Goal: Book appointment/travel/reservation

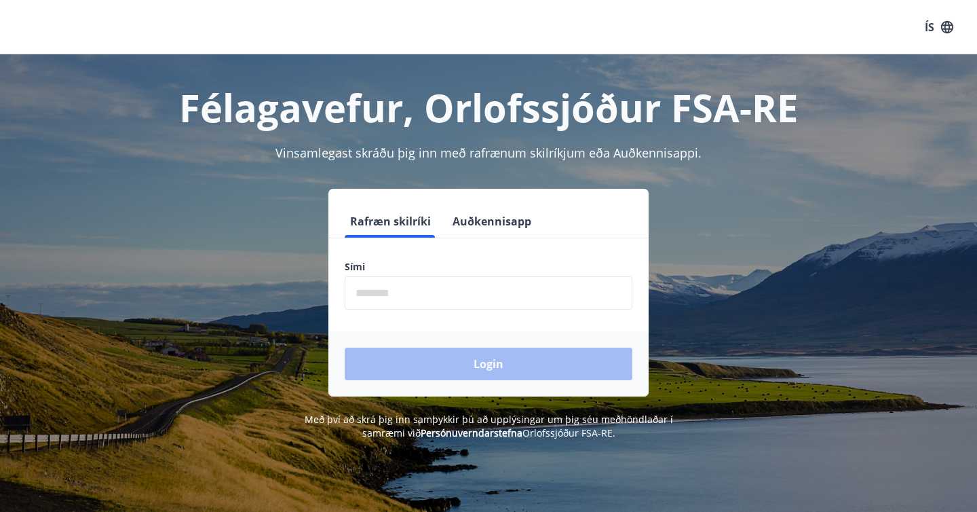
click at [391, 269] on label "Sími" at bounding box center [489, 267] width 288 height 14
click at [400, 289] on input "phone" at bounding box center [489, 292] width 288 height 33
type input "********"
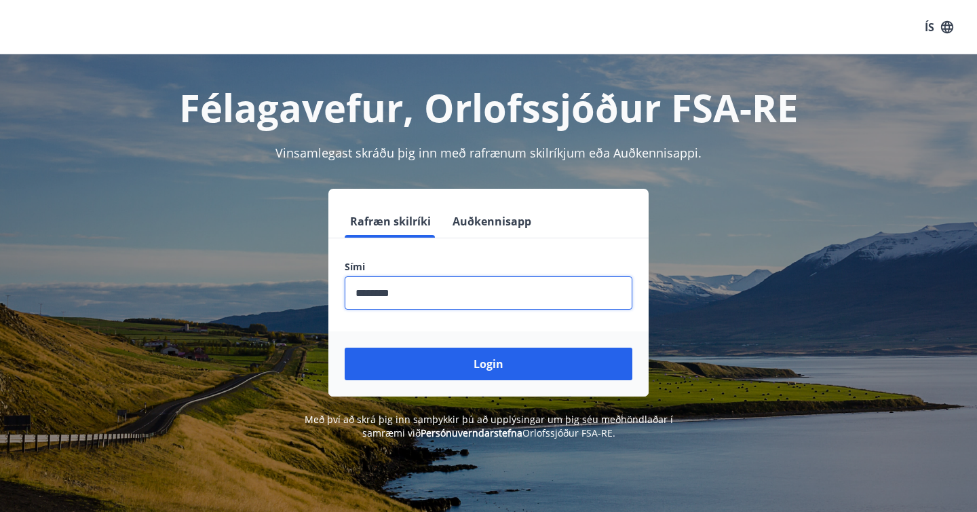
click at [472, 364] on button "Login" at bounding box center [489, 363] width 288 height 33
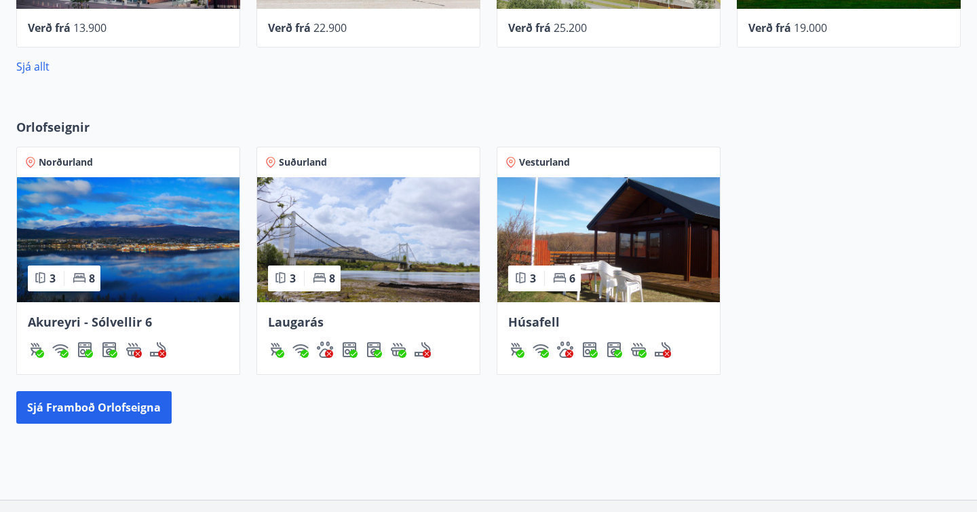
scroll to position [803, 0]
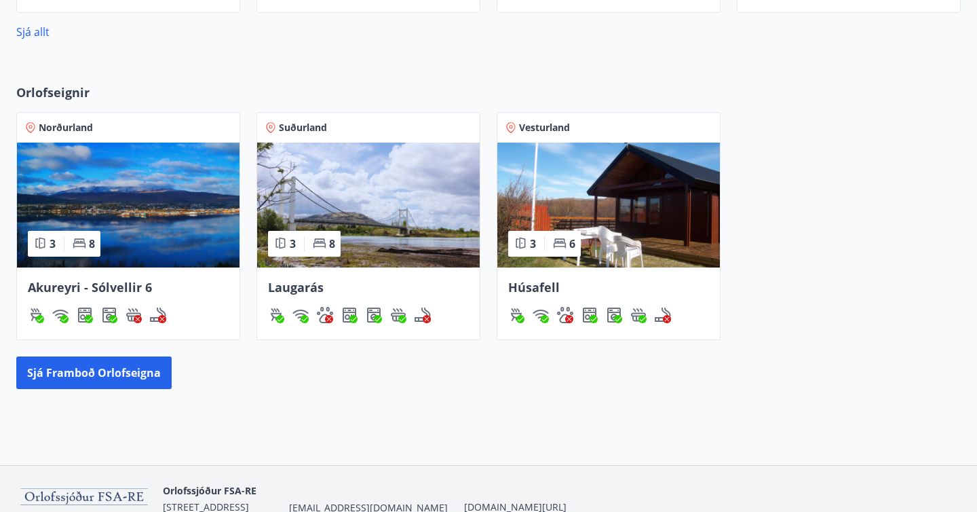
click at [151, 195] on img at bounding box center [128, 205] width 223 height 125
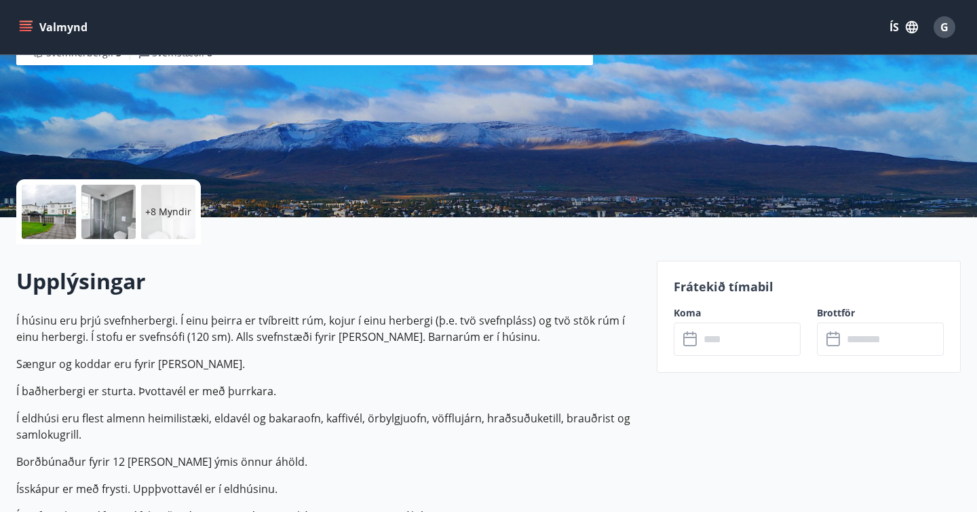
scroll to position [189, 0]
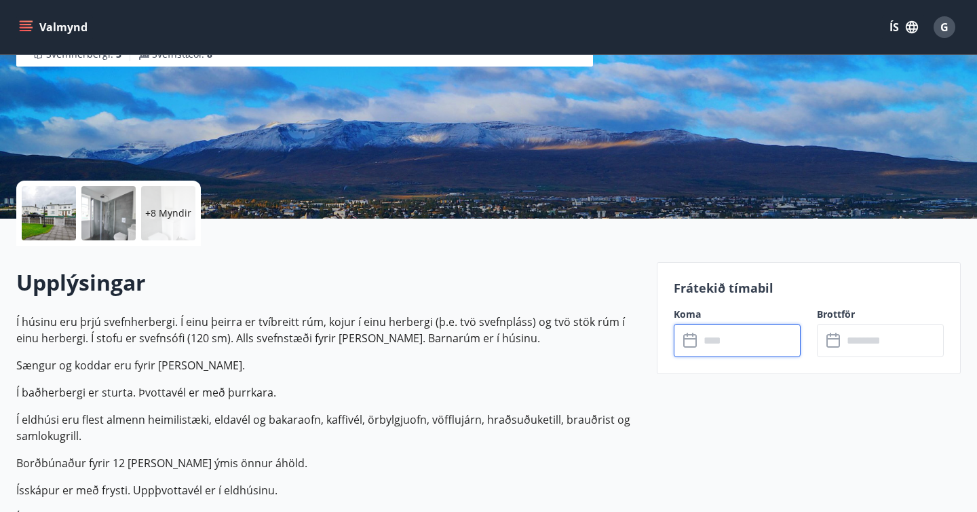
click at [737, 336] on input "text" at bounding box center [750, 340] width 101 height 33
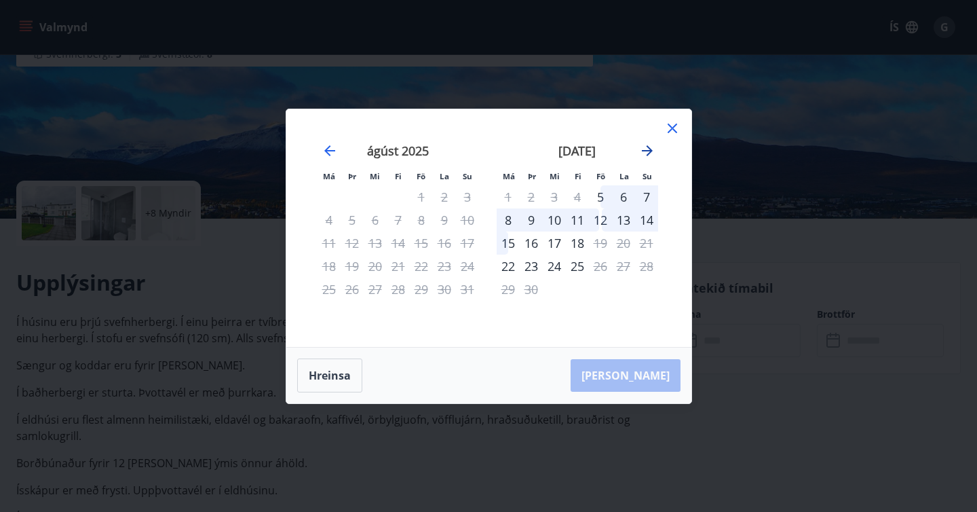
click at [648, 146] on icon "Move forward to switch to the next month." at bounding box center [647, 151] width 16 height 16
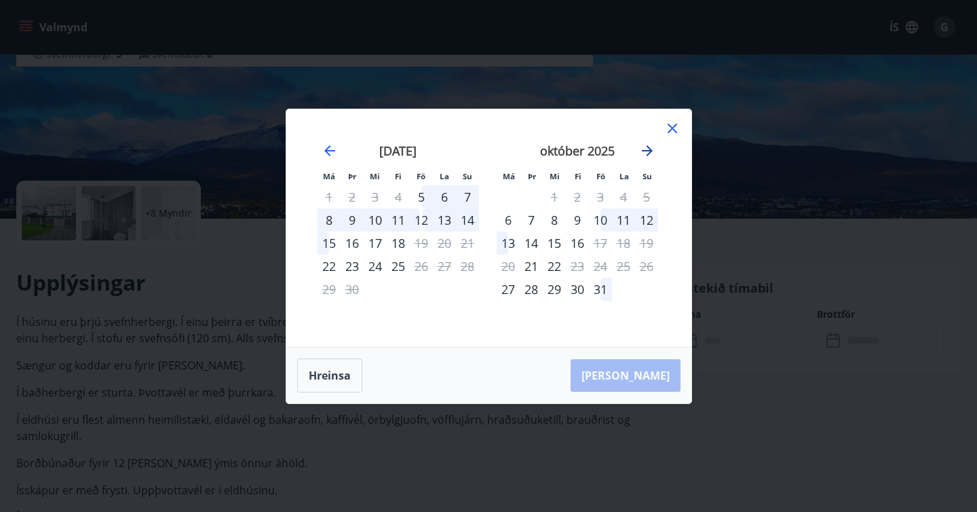
click at [647, 146] on icon "Move forward to switch to the next month." at bounding box center [647, 150] width 11 height 11
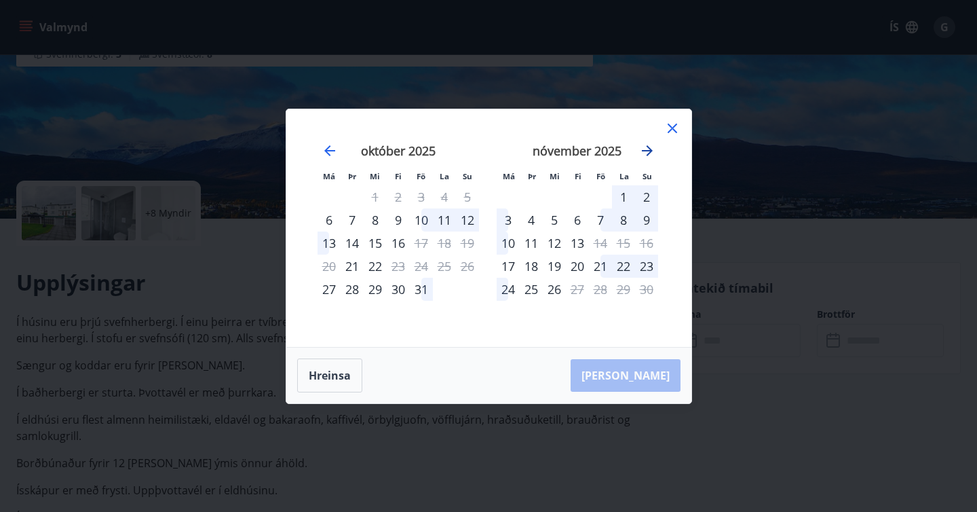
click at [647, 146] on icon "Move forward to switch to the next month." at bounding box center [647, 150] width 11 height 11
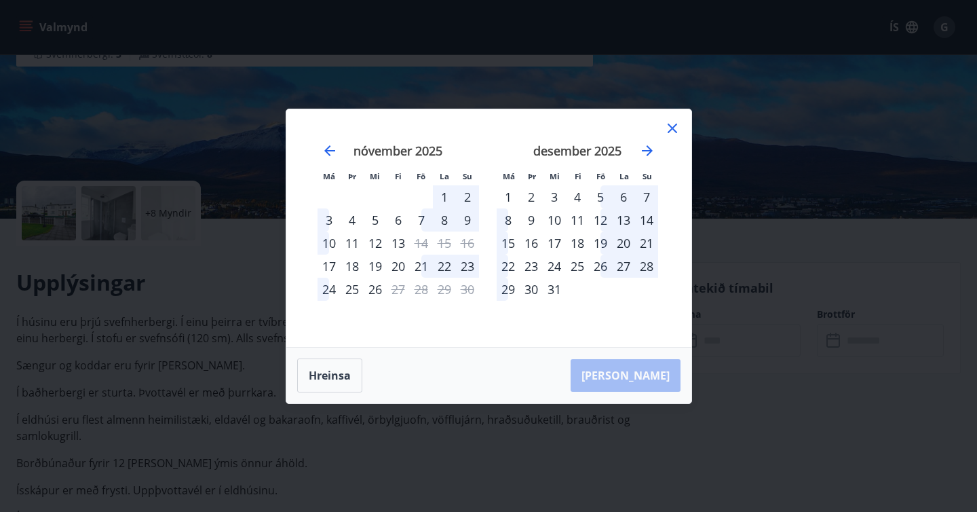
click at [675, 127] on icon at bounding box center [672, 128] width 16 height 16
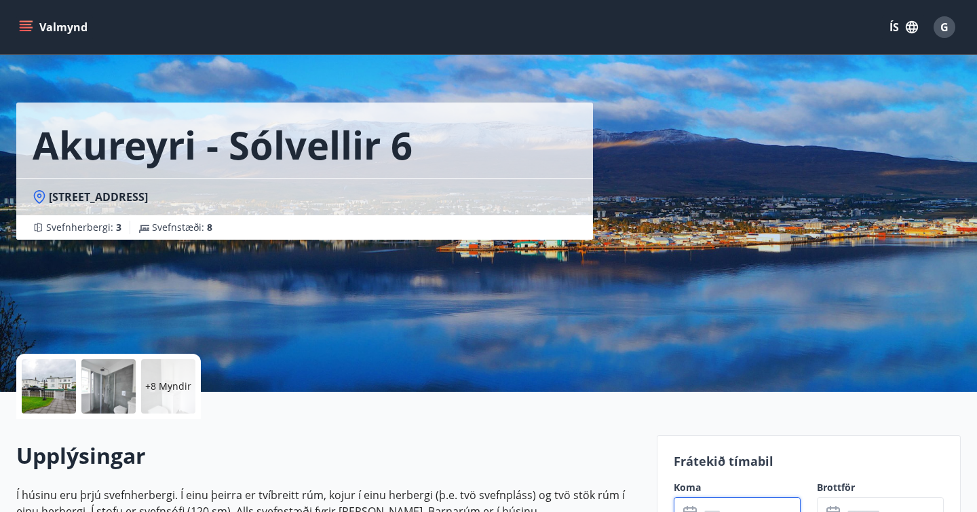
scroll to position [0, 0]
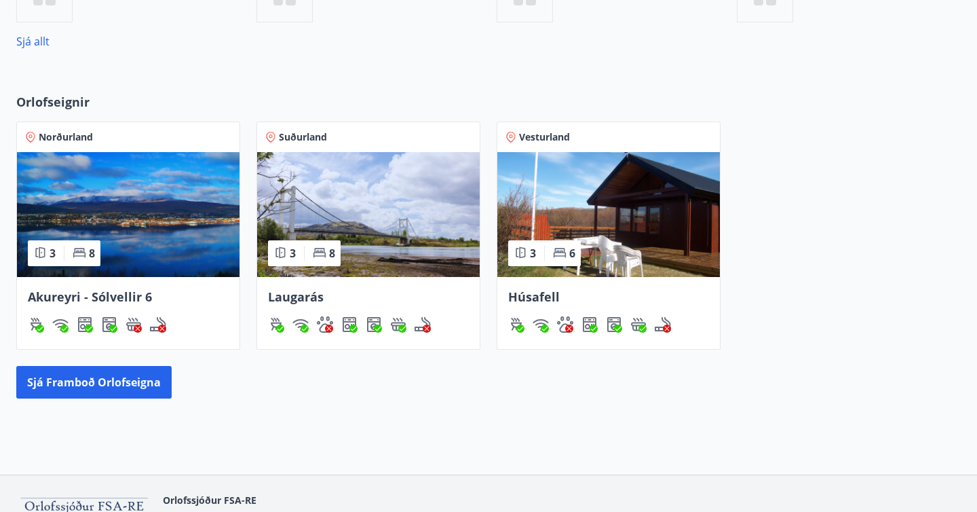
scroll to position [616, 0]
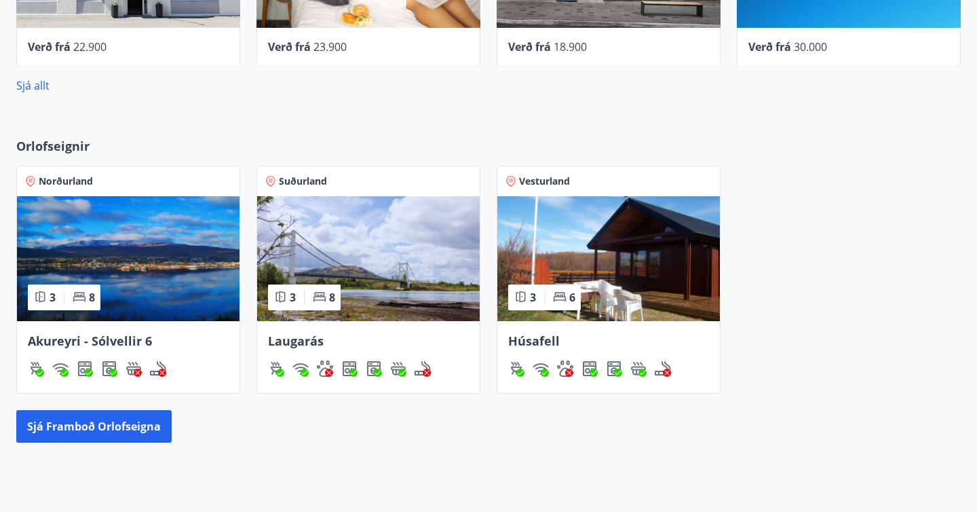
click at [593, 269] on img at bounding box center [608, 258] width 223 height 125
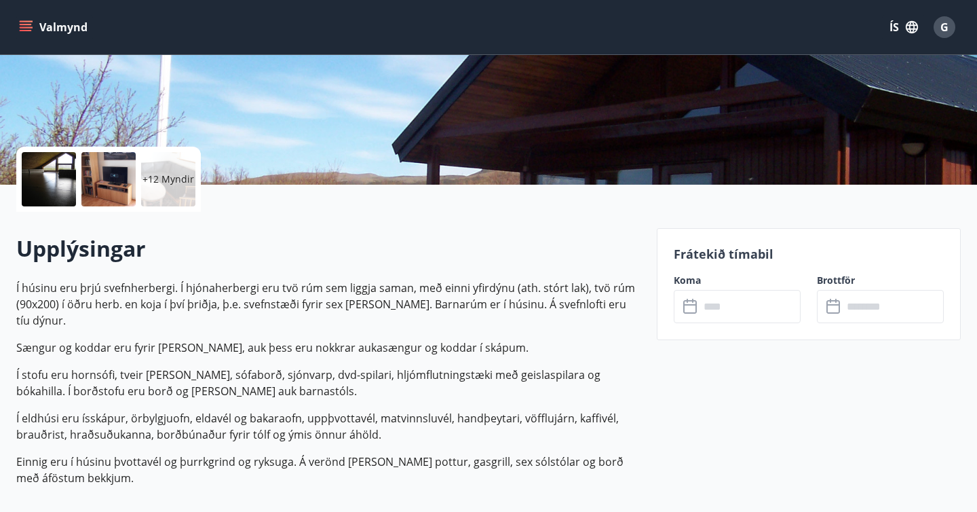
scroll to position [223, 0]
click at [705, 312] on input "text" at bounding box center [750, 305] width 101 height 33
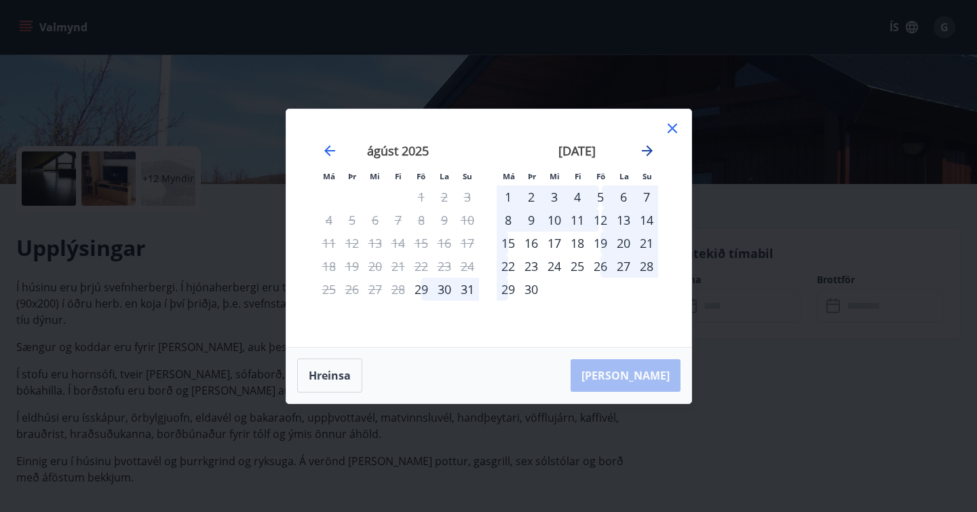
click at [647, 145] on icon "Move forward to switch to the next month." at bounding box center [647, 150] width 11 height 11
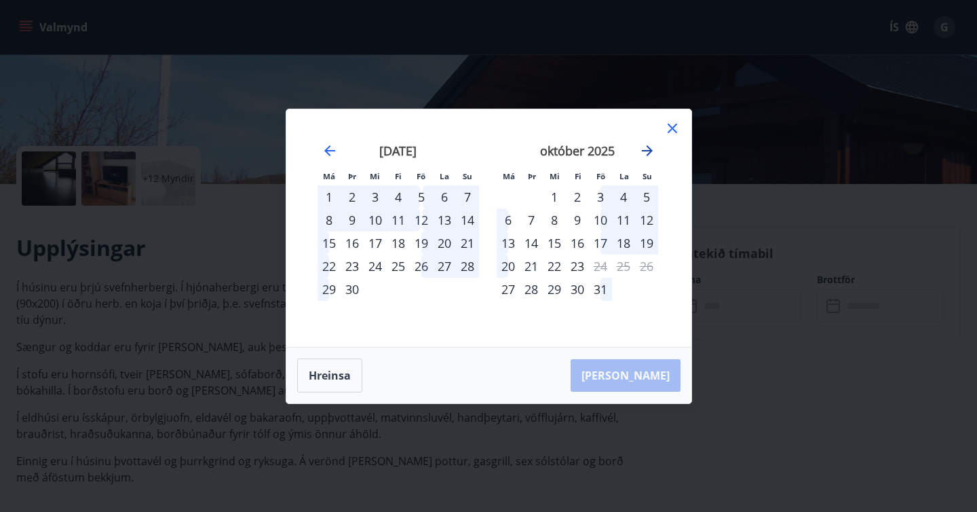
click at [647, 145] on icon "Move forward to switch to the next month." at bounding box center [647, 150] width 11 height 11
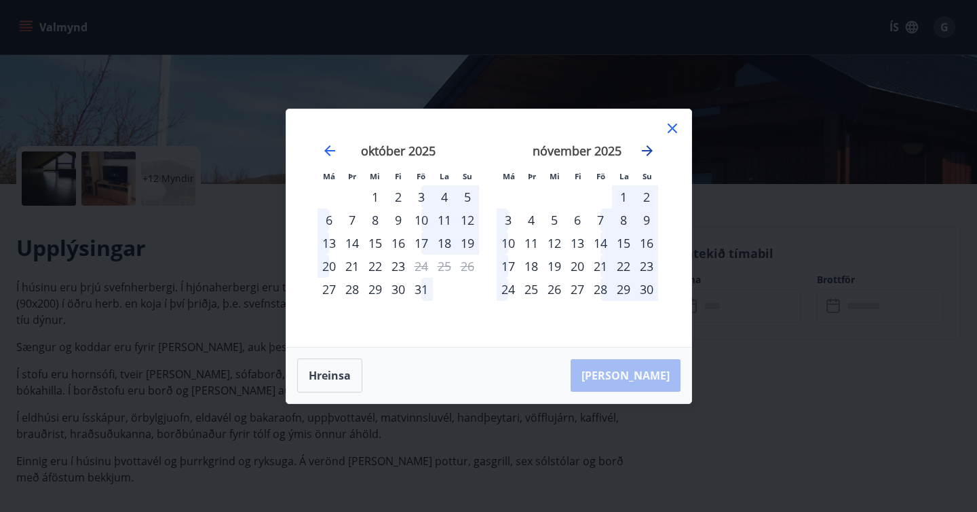
click at [647, 145] on icon "Move forward to switch to the next month." at bounding box center [647, 150] width 11 height 11
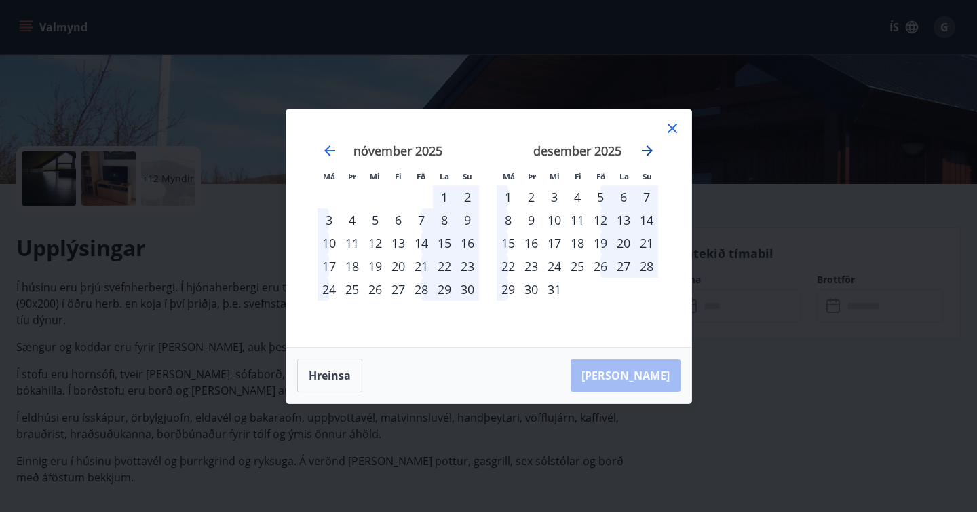
click at [649, 151] on icon "Move forward to switch to the next month." at bounding box center [647, 150] width 11 height 11
